Goal: Task Accomplishment & Management: Manage account settings

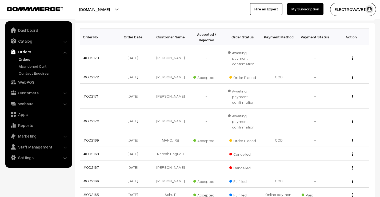
scroll to position [133, 0]
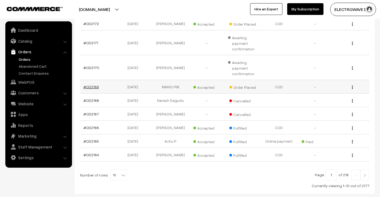
click at [92, 85] on link "#OD2169" at bounding box center [90, 87] width 15 height 5
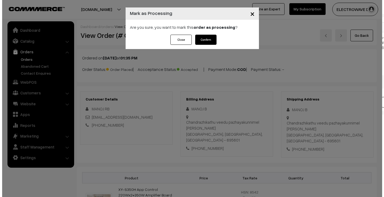
scroll to position [239, 0]
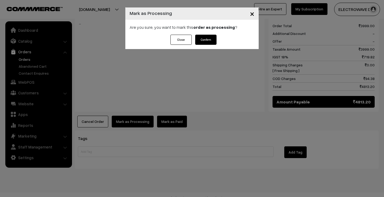
click at [213, 42] on button "Confirm" at bounding box center [205, 40] width 21 height 10
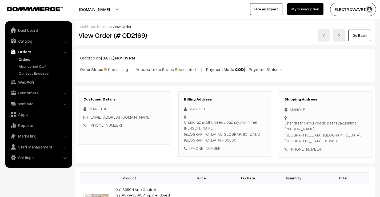
scroll to position [213, 0]
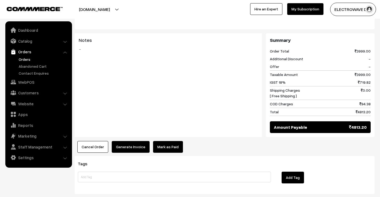
click at [137, 141] on button "Generate Invoice" at bounding box center [131, 147] width 38 height 12
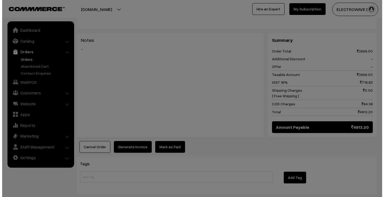
scroll to position [213, 0]
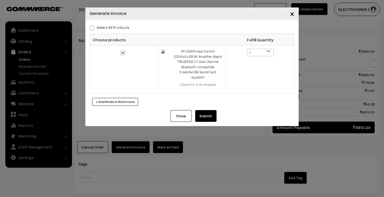
click at [210, 110] on button "Submit" at bounding box center [205, 116] width 21 height 12
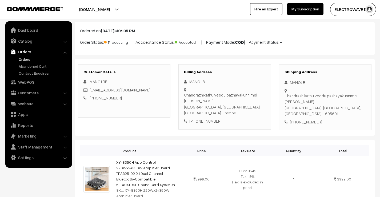
scroll to position [27, 0]
click at [302, 119] on div "[PHONE_NUMBER]" at bounding box center [325, 122] width 81 height 6
click at [302, 119] on div "+91 9567611883" at bounding box center [325, 122] width 81 height 6
copy div "+91 9567611883"
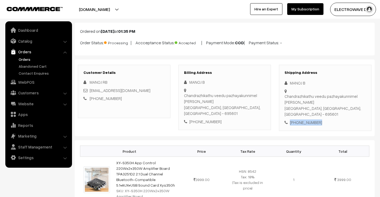
click at [29, 61] on link "Orders" at bounding box center [43, 60] width 53 height 6
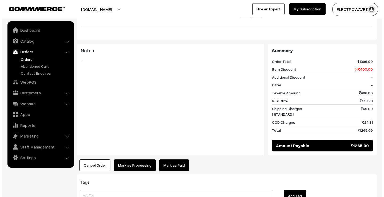
scroll to position [229, 0]
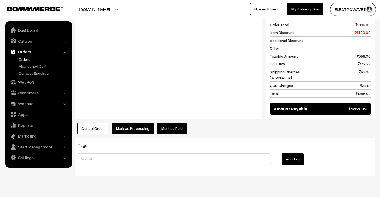
click at [133, 123] on button "Mark as Processing" at bounding box center [133, 129] width 42 height 12
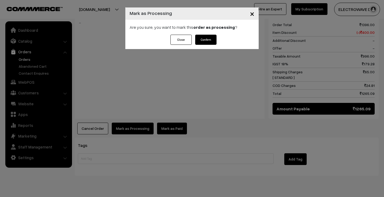
click at [206, 38] on button "Confirm" at bounding box center [205, 40] width 21 height 10
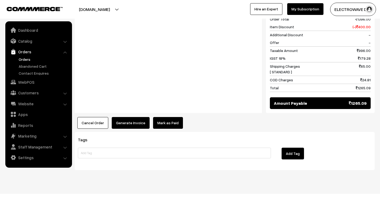
click at [136, 117] on button "Generate Invoice" at bounding box center [131, 123] width 38 height 12
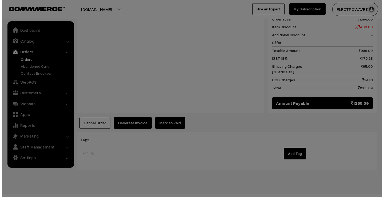
scroll to position [227, 0]
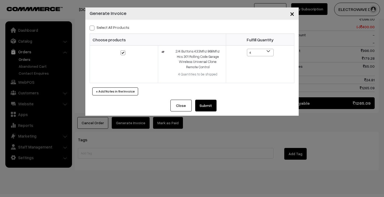
click at [203, 100] on button "Submit" at bounding box center [205, 106] width 21 height 12
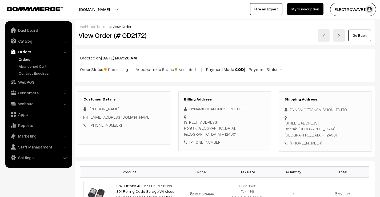
click at [25, 60] on link "Orders" at bounding box center [43, 60] width 53 height 6
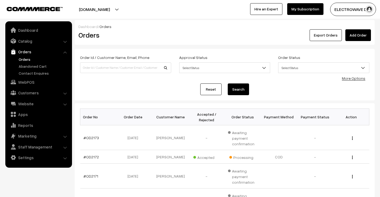
scroll to position [80, 0]
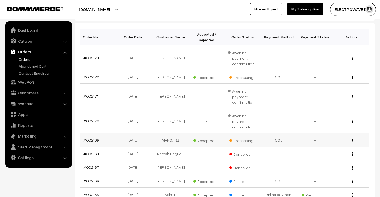
click at [89, 139] on link "#OD2169" at bounding box center [90, 140] width 15 height 5
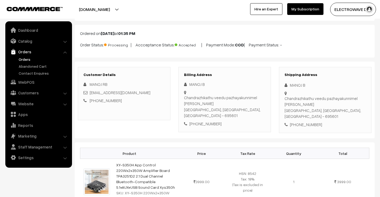
scroll to position [53, 0]
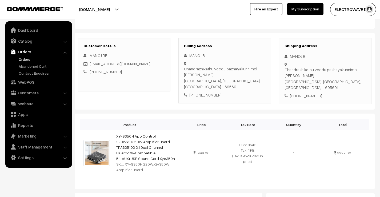
click at [294, 59] on div "MANOJ B" at bounding box center [325, 56] width 81 height 6
copy div "MANOJ"
click at [309, 93] on div "+91 9567611883" at bounding box center [325, 96] width 81 height 6
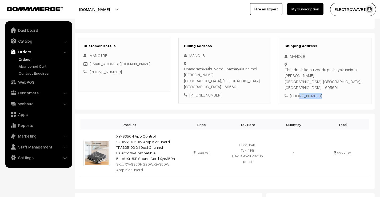
copy div "9567611883"
drag, startPoint x: 138, startPoint y: 65, endPoint x: 89, endPoint y: 66, distance: 48.6
click at [89, 66] on div "manojrb1996@gmail.com" at bounding box center [123, 64] width 81 height 6
copy link "manojrb1996@gmail.com"
click at [303, 93] on div "+91 9567611883" at bounding box center [325, 96] width 81 height 6
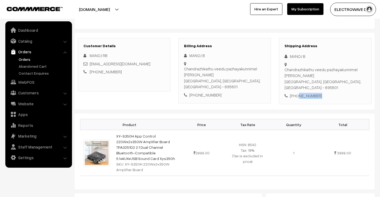
click at [303, 93] on div "+91 9567611883" at bounding box center [325, 96] width 81 height 6
copy div "9567611883"
drag, startPoint x: 291, startPoint y: 57, endPoint x: 324, endPoint y: 74, distance: 37.1
click at [324, 74] on div "Shipping Address MANOJ B Chandrazhikathu veedu pazhayakunnimel kilimanoor Triva…" at bounding box center [325, 71] width 93 height 66
copy div "ANOJ B Chandrazhikathu veedu pazhayakunnimel kilimanoor Trivandram"
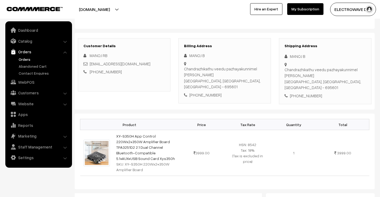
click at [308, 93] on div "+91 9567611883" at bounding box center [325, 96] width 81 height 6
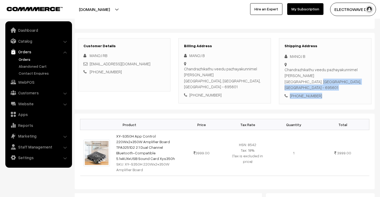
drag, startPoint x: 285, startPoint y: 81, endPoint x: 323, endPoint y: 90, distance: 38.6
click at [323, 90] on div "Shipping Address MANOJ B Chandrazhikathu veedu pazhayakunnimel kilimanoor Triva…" at bounding box center [325, 71] width 93 height 66
copy div "Thiruvananthapuram, Kerala, India - 695601 +91 9567611883"
click at [346, 83] on div "Chandrazhikathu veedu pazhayakunnimel kilimanoor Trivandram Thiruvananthapuram,…" at bounding box center [325, 79] width 81 height 24
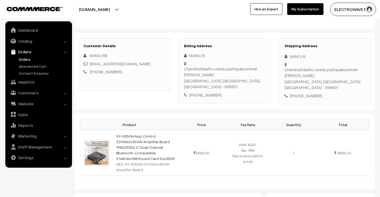
click at [346, 83] on div "Chandrazhikathu veedu pazhayakunnimel kilimanoor Trivandram Thiruvananthapuram,…" at bounding box center [325, 79] width 81 height 24
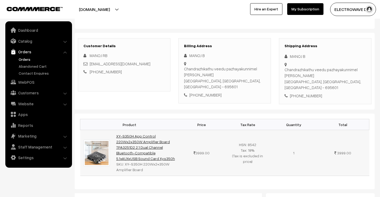
drag, startPoint x: 150, startPoint y: 153, endPoint x: 116, endPoint y: 129, distance: 41.6
click at [116, 130] on td "XY-S350H App Control 220Wx2+350W Amplifier Board TPA3251D2 2.1 Dual Channel Blu…" at bounding box center [146, 153] width 66 height 46
copy link "XY-S350H App Control 220Wx2+350W Amplifier Board TPA3251D2 2.1 Dual Channel Blu…"
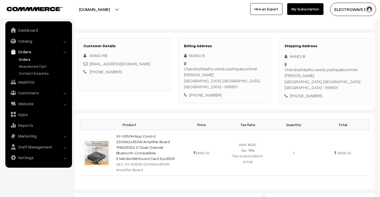
scroll to position [0, 0]
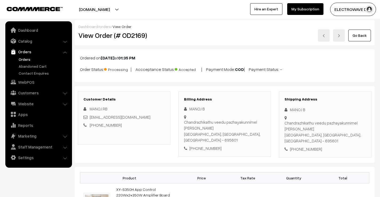
click at [133, 40] on div "View Order (# OD2169)" at bounding box center [124, 35] width 100 height 12
copy h2 "OD2169"
click at [25, 62] on ul "Orders" at bounding box center [39, 66] width 64 height 19
click at [25, 59] on link "Orders" at bounding box center [43, 60] width 53 height 6
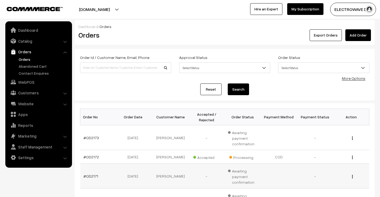
scroll to position [53, 0]
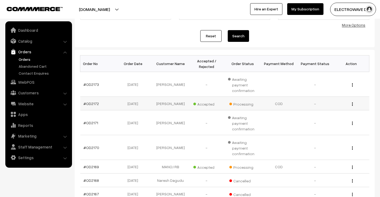
click at [90, 100] on td "#OD2172" at bounding box center [98, 104] width 36 height 14
click at [89, 102] on link "#OD2172" at bounding box center [90, 103] width 15 height 5
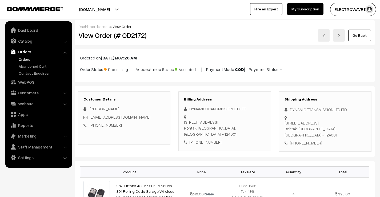
click at [296, 111] on div "DYNAMIC TRANSMISSION LTD LTD" at bounding box center [325, 110] width 81 height 6
copy div "DYNAMIC"
click at [306, 106] on div "Shipping Address DYNAMIC TRANSMISSION LTD LTD 120 HSIIDC, Hisar Road Rohtak, Ha…" at bounding box center [325, 121] width 93 height 60
click at [306, 111] on div "DYNAMIC TRANSMISSION LTD LTD" at bounding box center [325, 110] width 81 height 6
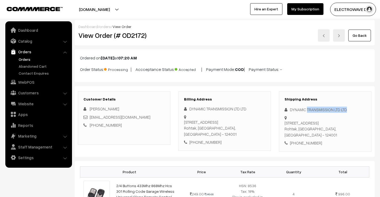
drag, startPoint x: 306, startPoint y: 111, endPoint x: 353, endPoint y: 110, distance: 46.1
click at [353, 110] on div "DYNAMIC TRANSMISSION LTD LTD" at bounding box center [325, 110] width 81 height 6
drag, startPoint x: 142, startPoint y: 117, endPoint x: 90, endPoint y: 119, distance: 52.3
click at [90, 119] on div "NARWAL_SUNIL@YAHOO.CO.IN" at bounding box center [123, 117] width 81 height 6
copy link "NARWAL_SUNIL@YAHOO.CO.IN"
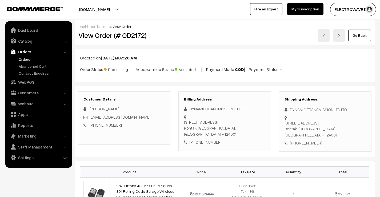
click at [314, 140] on div "+91 9812022130" at bounding box center [325, 143] width 81 height 6
copy div "9812022130"
drag, startPoint x: 290, startPoint y: 108, endPoint x: 329, endPoint y: 117, distance: 40.0
click at [329, 117] on div "Shipping Address DYNAMIC TRANSMISSION LTD LTD 120 HSIIDC, Hisar Road Rohtak, Ha…" at bounding box center [325, 121] width 93 height 60
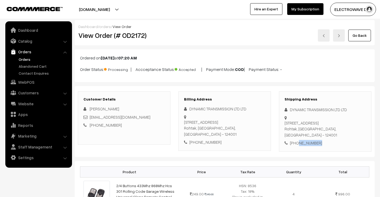
copy div "DYNAMIC TRANSMISSION LTD LTD 120 HSIIDC, Hisar Road"
drag, startPoint x: 313, startPoint y: 143, endPoint x: 296, endPoint y: 131, distance: 20.3
click at [312, 143] on div "Shipping Address DYNAMIC TRANSMISSION LTD LTD 120 HSIIDC, Hisar Road Rohtak, Ha…" at bounding box center [325, 121] width 93 height 60
drag, startPoint x: 290, startPoint y: 124, endPoint x: 325, endPoint y: 131, distance: 34.9
click at [325, 131] on div "Shipping Address DYNAMIC TRANSMISSION LTD LTD 120 HSIIDC, Hisar Road Rohtak, Ha…" at bounding box center [325, 121] width 93 height 60
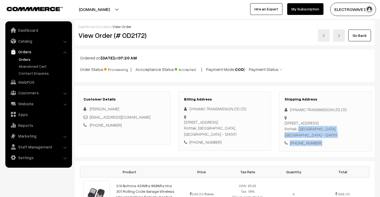
copy div "Rohtak, Haryana, India - 124001 +91 9812022130"
click at [332, 123] on div "120 HSIIDC, Hisar Road Rohtak, Haryana, India - 124001" at bounding box center [325, 129] width 81 height 18
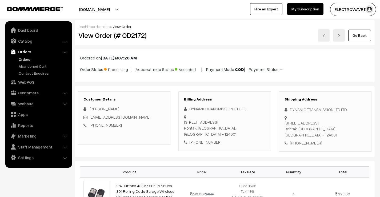
click at [332, 123] on div "120 HSIIDC, Hisar Road Rohtak, Haryana, India - 124001" at bounding box center [325, 129] width 81 height 18
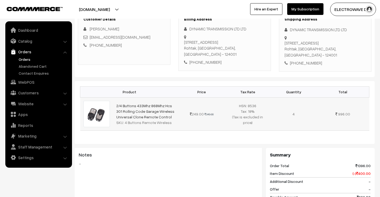
drag, startPoint x: 167, startPoint y: 110, endPoint x: 113, endPoint y: 98, distance: 56.0
click at [113, 98] on tr "2/4 Buttons 433Mhz 868Mhz Hcs 301 Rolling Code Garage Wireless Universal Clone …" at bounding box center [224, 113] width 289 height 33
copy tr "2/4 Buttons 433Mhz 868Mhz Hcs 301 Rolling Code Garage Wireless Universal Clone …"
drag, startPoint x: 124, startPoint y: 116, endPoint x: 172, endPoint y: 117, distance: 47.7
click at [172, 120] on div "SKU: 4 Buttons Remote Wireless" at bounding box center [145, 123] width 59 height 6
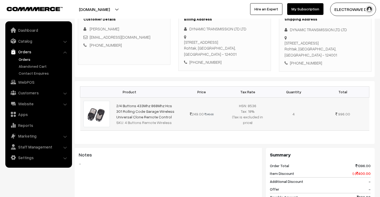
copy div "4 Buttons Remote Wireless"
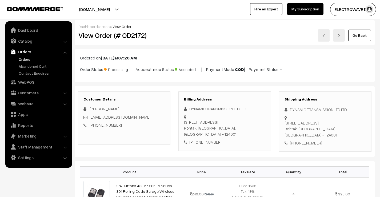
click at [133, 40] on div "View Order (# OD2172)" at bounding box center [124, 35] width 100 height 12
copy h2 "OD2172"
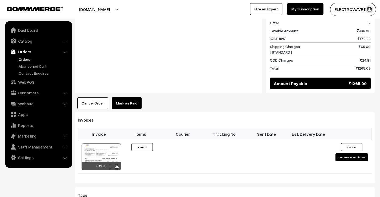
scroll to position [240, 0]
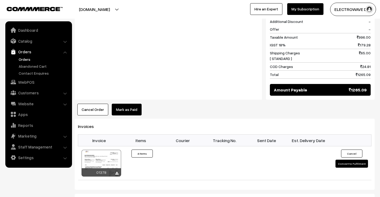
click at [23, 58] on link "Orders" at bounding box center [43, 60] width 53 height 6
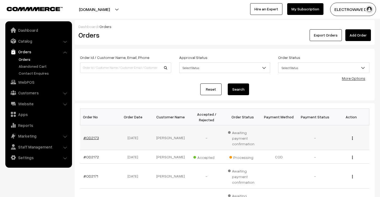
click at [93, 135] on link "#OD2173" at bounding box center [90, 137] width 15 height 5
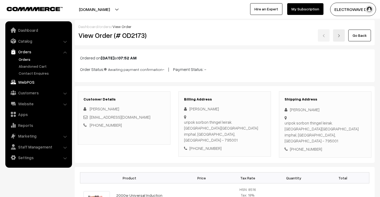
scroll to position [107, 0]
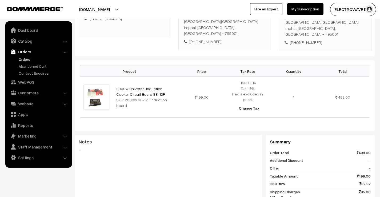
click at [26, 59] on link "Orders" at bounding box center [43, 60] width 53 height 6
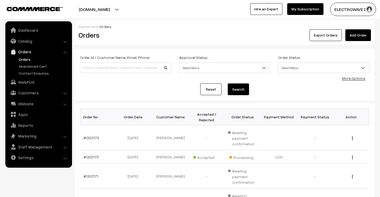
scroll to position [53, 0]
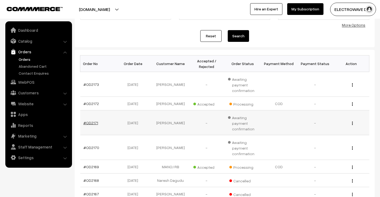
click at [91, 123] on link "#OD2171" at bounding box center [90, 123] width 15 height 5
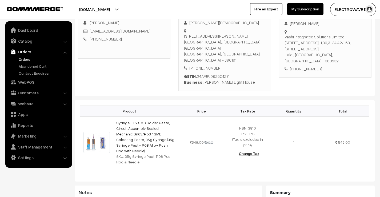
scroll to position [80, 0]
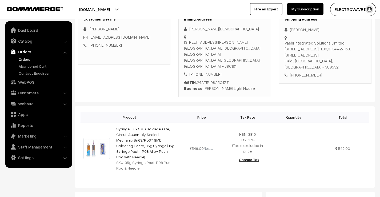
click at [25, 61] on link "Orders" at bounding box center [43, 60] width 53 height 6
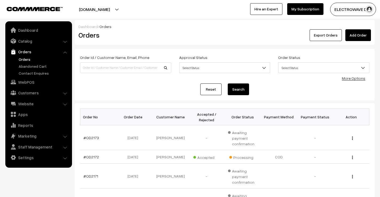
scroll to position [80, 0]
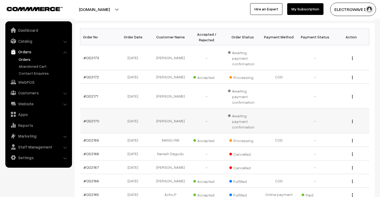
click at [89, 123] on td "#OD2170" at bounding box center [98, 121] width 36 height 25
click at [90, 122] on link "#OD2170" at bounding box center [91, 121] width 16 height 5
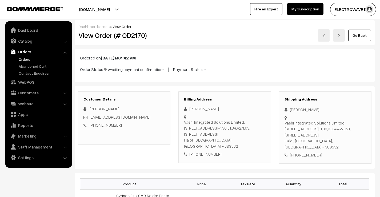
scroll to position [133, 0]
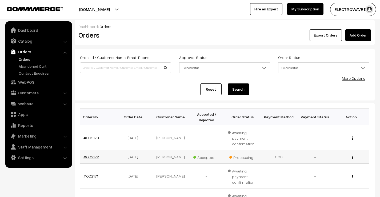
click at [94, 158] on link "#OD2172" at bounding box center [90, 157] width 15 height 5
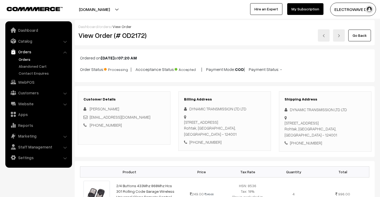
click at [134, 35] on h2 "View Order (# OD2172)" at bounding box center [124, 35] width 92 height 8
copy h2 "OD2172"
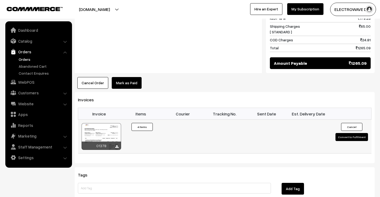
click at [340, 133] on button "Convert to Fulfilment" at bounding box center [352, 137] width 33 height 8
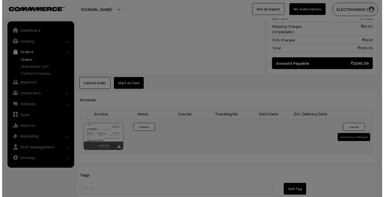
scroll to position [267, 0]
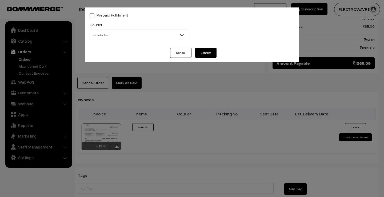
click at [129, 31] on span "-- Select --" at bounding box center [139, 34] width 98 height 9
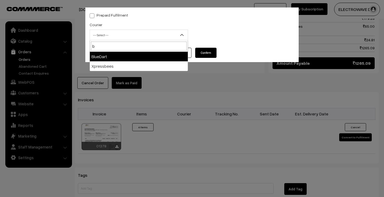
type input "b"
select select "2"
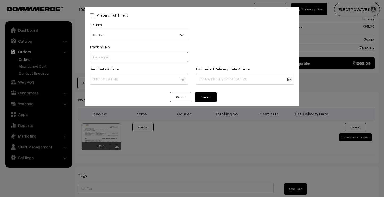
click at [127, 57] on input "text" at bounding box center [139, 57] width 98 height 11
paste input "77990466820"
type input "77990466820"
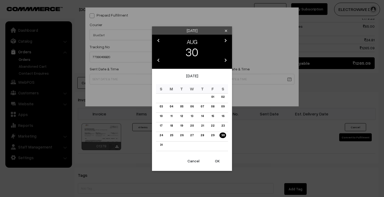
click at [173, 75] on body "Thank you for showing interest. Our team will call you shortly. Close dhruvpro.…" at bounding box center [192, 16] width 384 height 566
click at [217, 158] on button "OK" at bounding box center [217, 161] width 21 height 12
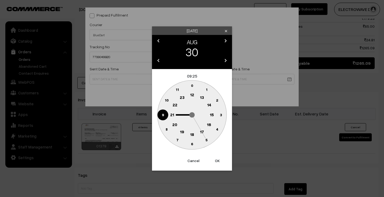
click at [217, 158] on button "OK" at bounding box center [217, 161] width 21 height 12
type input "30-08-2025 09:25"
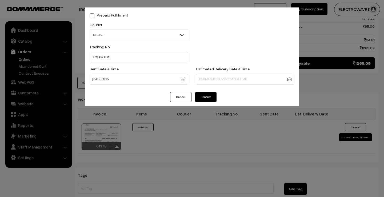
click at [215, 77] on body "Thank you for showing interest. Our team will call you shortly. Close dhruvpro.…" at bounding box center [192, 16] width 384 height 566
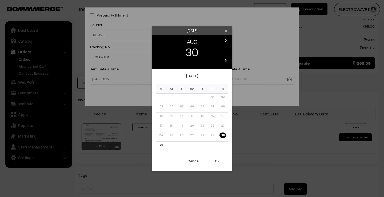
click at [225, 41] on icon "chevron_right" at bounding box center [225, 40] width 6 height 6
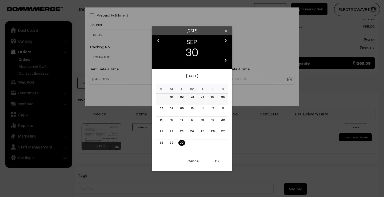
click at [192, 95] on link "03" at bounding box center [192, 97] width 6 height 6
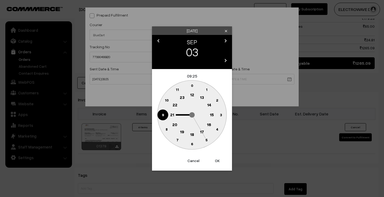
click at [221, 162] on button "OK" at bounding box center [217, 161] width 21 height 12
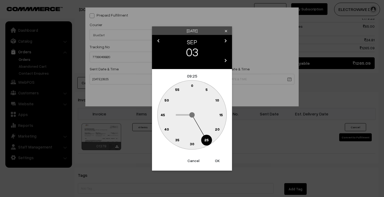
click at [221, 162] on button "OK" at bounding box center [217, 161] width 21 height 12
type input "03-09-2025 09:25"
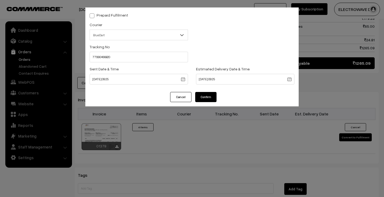
click at [204, 95] on button "Confirm" at bounding box center [205, 97] width 21 height 10
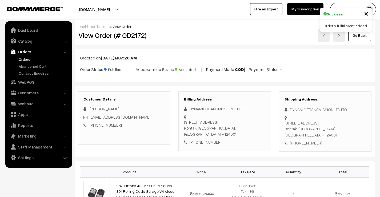
scroll to position [267, 0]
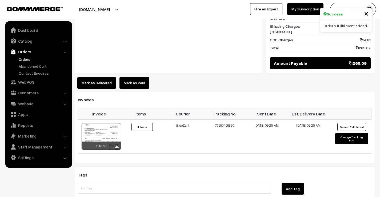
click at [26, 58] on link "Orders" at bounding box center [43, 60] width 53 height 6
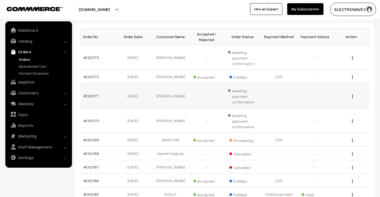
scroll to position [107, 0]
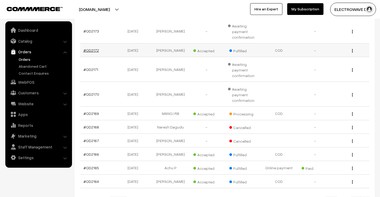
click at [91, 50] on link "#OD2172" at bounding box center [90, 50] width 15 height 5
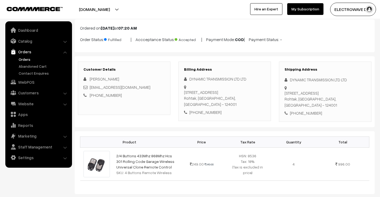
scroll to position [53, 0]
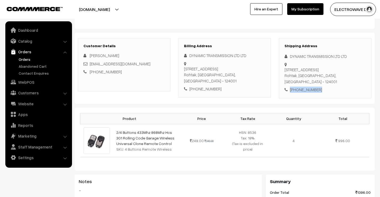
drag, startPoint x: 318, startPoint y: 79, endPoint x: 288, endPoint y: 80, distance: 29.6
click at [288, 87] on div "+91 9812022130" at bounding box center [325, 90] width 81 height 6
copy div "+91 9812022130"
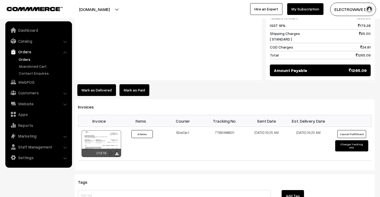
scroll to position [267, 0]
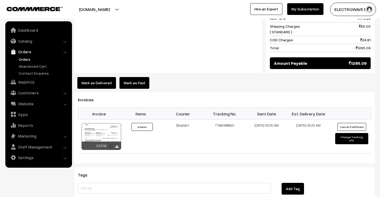
click at [24, 59] on link "Orders" at bounding box center [43, 60] width 53 height 6
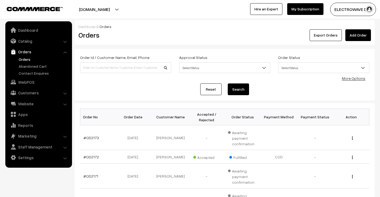
scroll to position [53, 0]
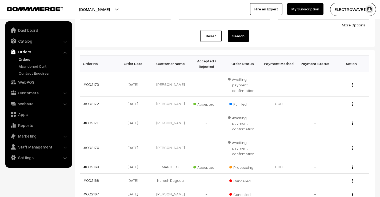
click at [107, 8] on button "[DOMAIN_NAME]" at bounding box center [94, 9] width 68 height 13
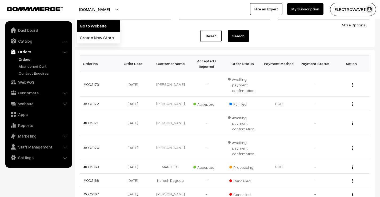
click at [102, 28] on link "Go to Website" at bounding box center [98, 26] width 43 height 12
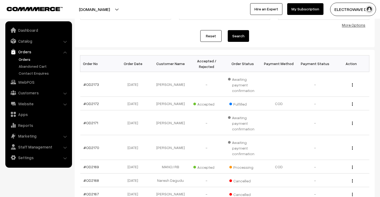
click at [21, 59] on link "Orders" at bounding box center [43, 60] width 53 height 6
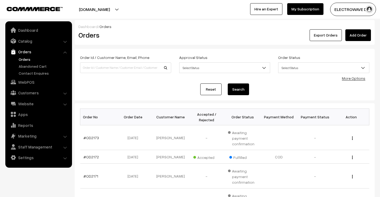
click at [24, 58] on link "Orders" at bounding box center [43, 60] width 53 height 6
